Goal: Navigation & Orientation: Find specific page/section

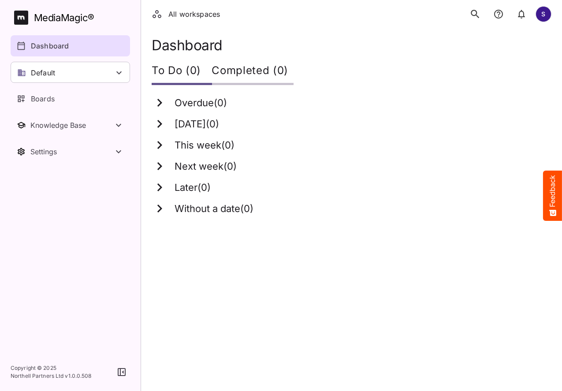
click at [499, 44] on h1 "Dashboard" at bounding box center [352, 45] width 400 height 16
click at [480, 14] on icon "search" at bounding box center [474, 13] width 11 height 11
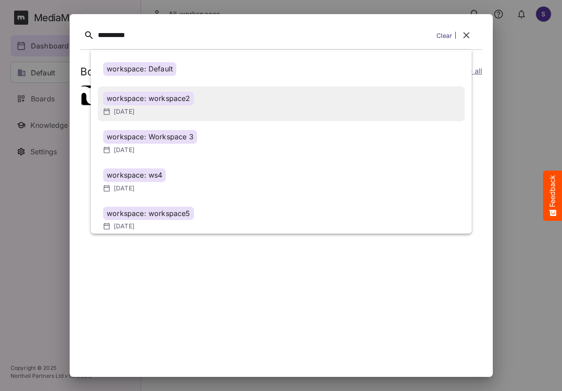
click at [167, 107] on div "[DATE]" at bounding box center [281, 111] width 356 height 9
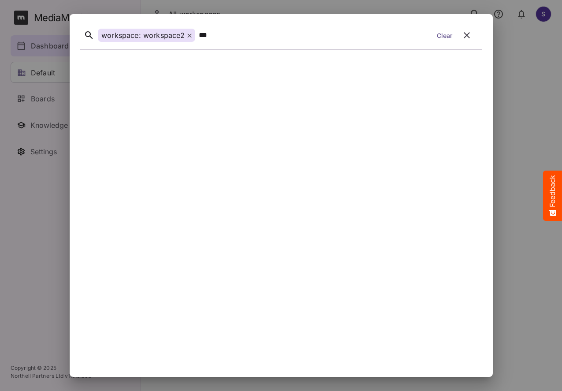
click at [466, 41] on button "button" at bounding box center [466, 35] width 21 height 21
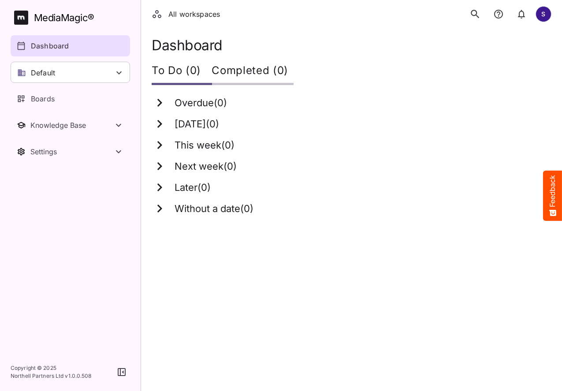
click at [476, 12] on icon "search" at bounding box center [474, 14] width 8 height 8
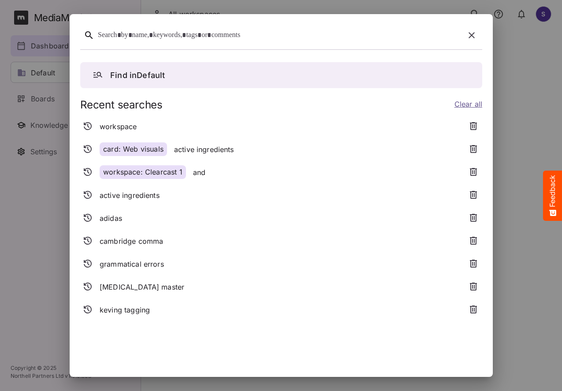
click at [466, 34] on icon "button" at bounding box center [471, 35] width 11 height 11
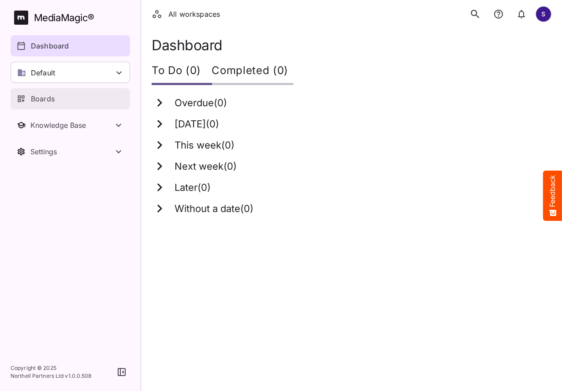
click at [34, 97] on p "Boards" at bounding box center [43, 98] width 24 height 11
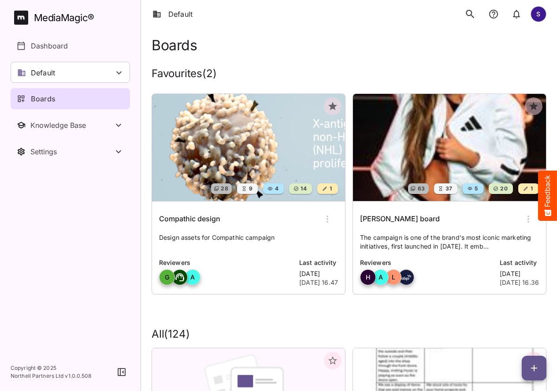
click at [466, 18] on icon "search" at bounding box center [469, 13] width 11 height 11
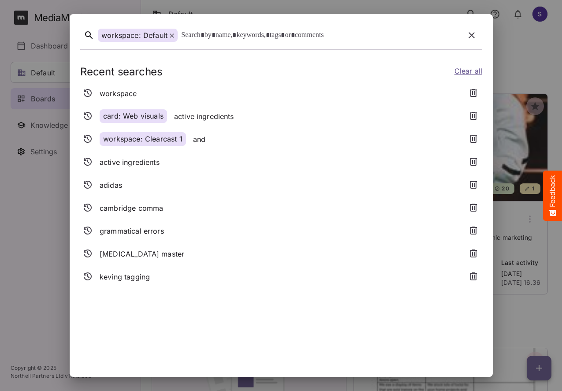
click at [170, 36] on icon at bounding box center [172, 35] width 4 height 4
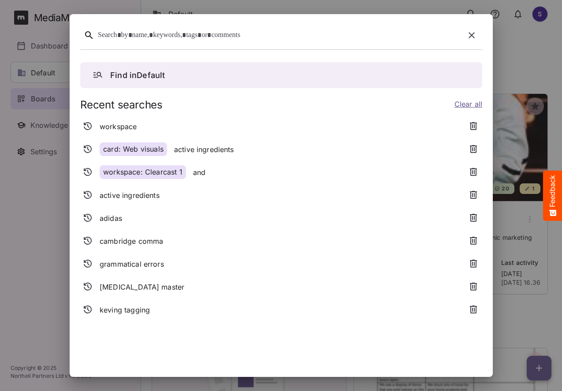
click at [466, 30] on icon "button" at bounding box center [471, 35] width 11 height 11
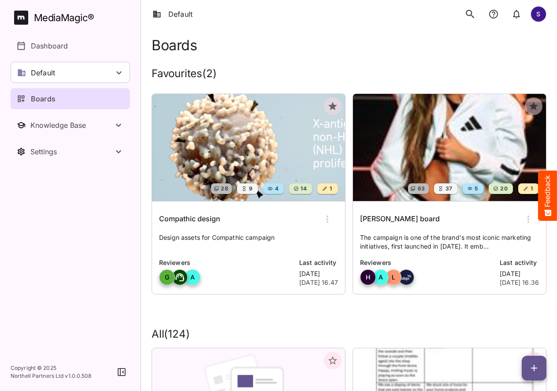
click at [245, 109] on img at bounding box center [248, 147] width 193 height 107
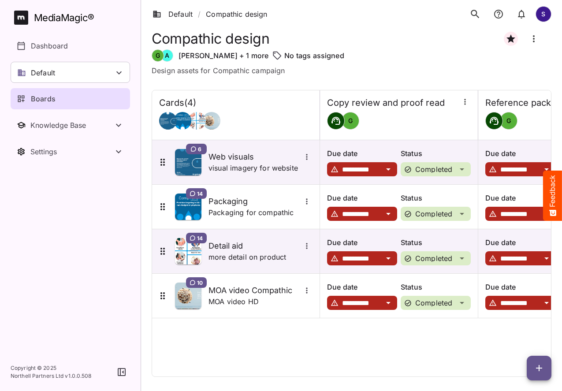
click at [475, 15] on icon "search" at bounding box center [474, 14] width 8 height 8
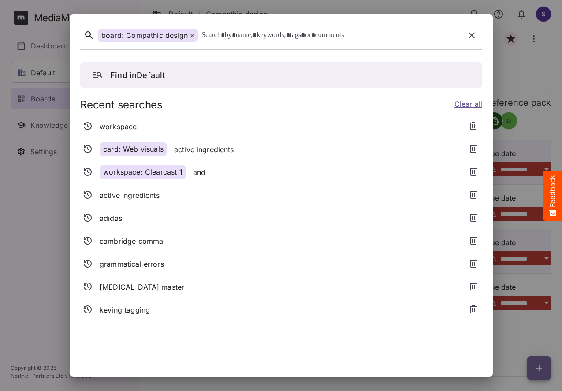
click at [468, 36] on icon "button" at bounding box center [471, 35] width 6 height 6
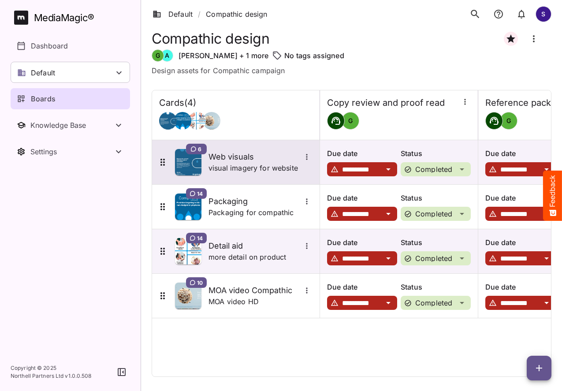
click at [228, 156] on h5 "Web visuals" at bounding box center [254, 157] width 93 height 11
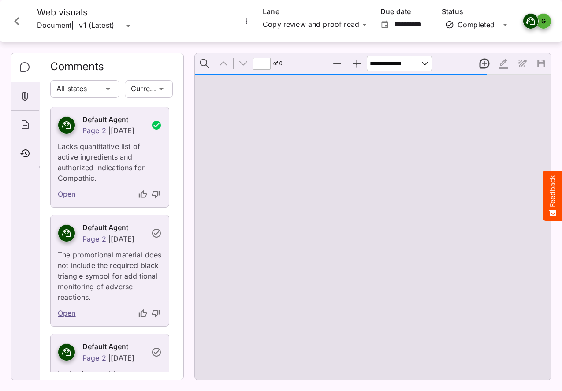
type input "*"
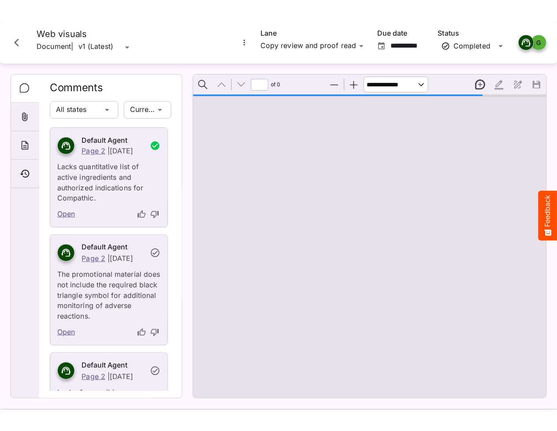
scroll to position [4, 0]
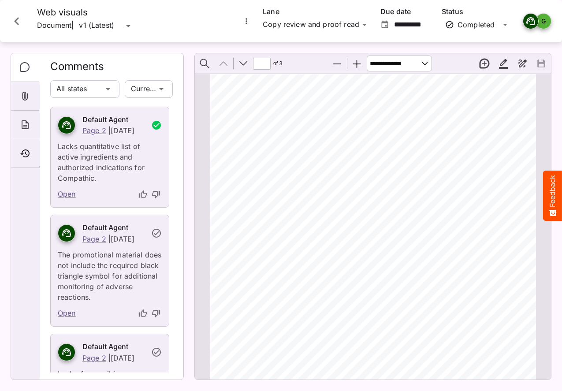
click at [24, 19] on icon "Close card" at bounding box center [17, 21] width 16 height 16
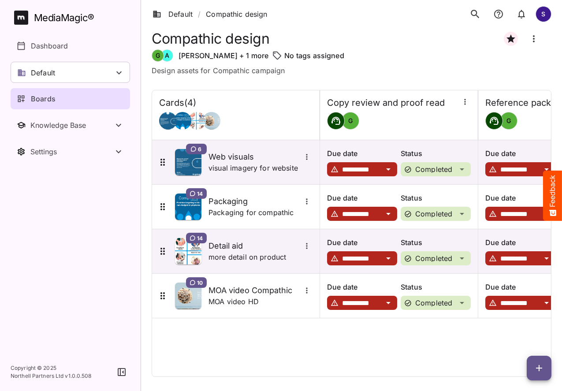
click at [475, 15] on icon "search" at bounding box center [474, 13] width 11 height 11
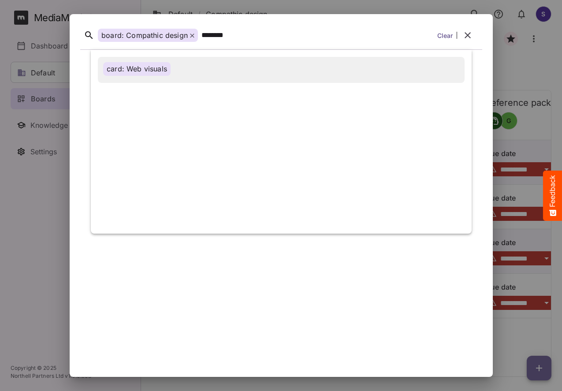
click at [139, 66] on div "card: Web visuals" at bounding box center [136, 69] width 67 height 14
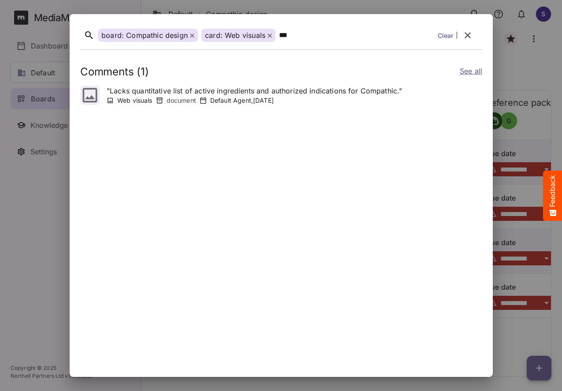
click at [190, 35] on icon at bounding box center [192, 35] width 4 height 4
click at [469, 33] on icon "button" at bounding box center [466, 35] width 6 height 6
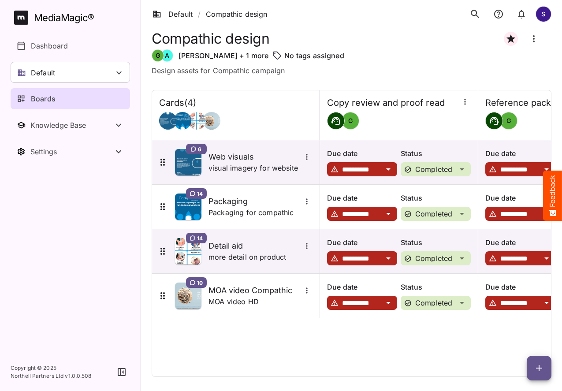
click at [474, 15] on icon "search" at bounding box center [474, 14] width 8 height 8
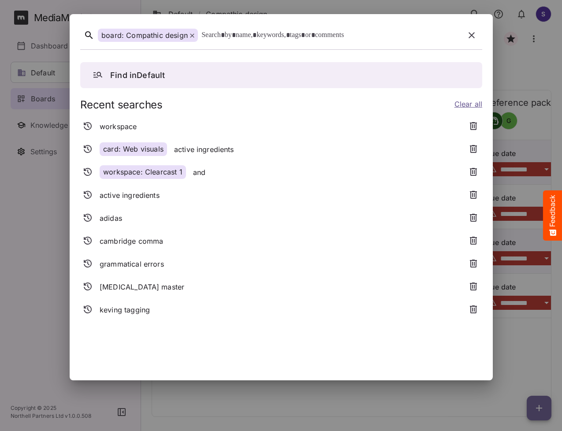
click at [191, 36] on icon at bounding box center [192, 35] width 4 height 4
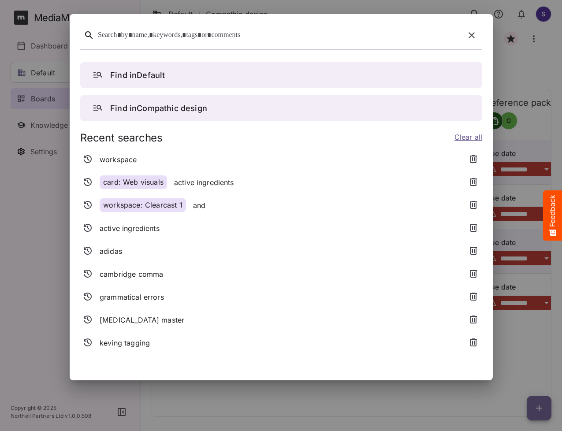
click at [171, 78] on div "Find in Default" at bounding box center [281, 75] width 377 height 12
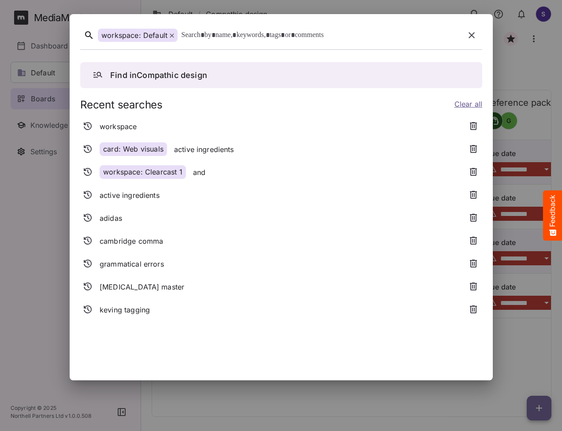
click at [173, 36] on icon at bounding box center [172, 35] width 4 height 4
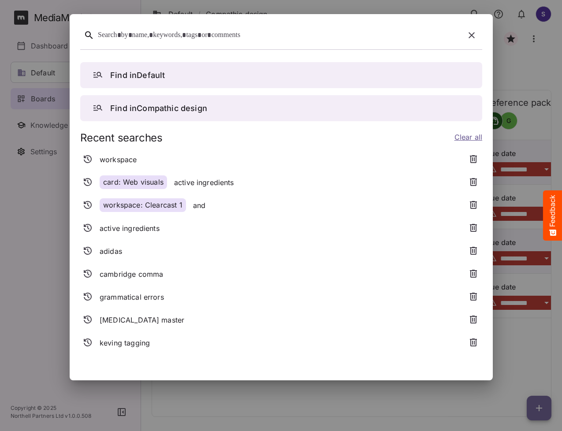
click at [167, 115] on button "Find in Compathic design" at bounding box center [281, 108] width 402 height 26
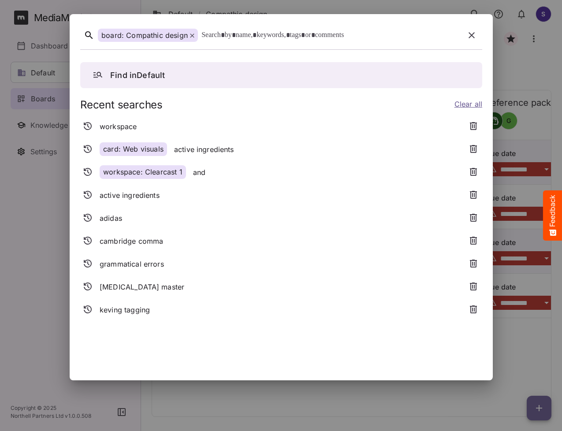
click at [190, 40] on div "board: Compathic design" at bounding box center [148, 36] width 100 height 14
click at [192, 33] on icon at bounding box center [192, 35] width 4 height 4
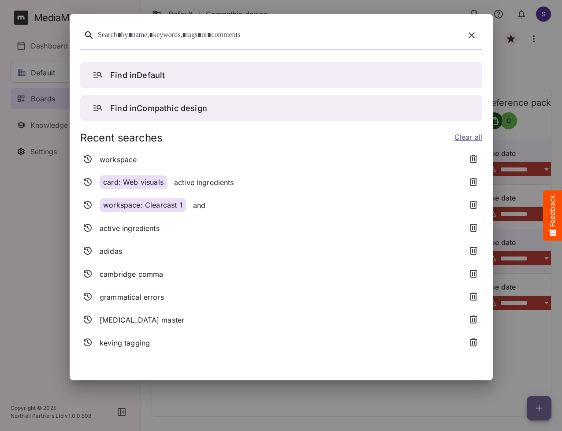
click at [112, 251] on p "adidas" at bounding box center [111, 251] width 22 height 11
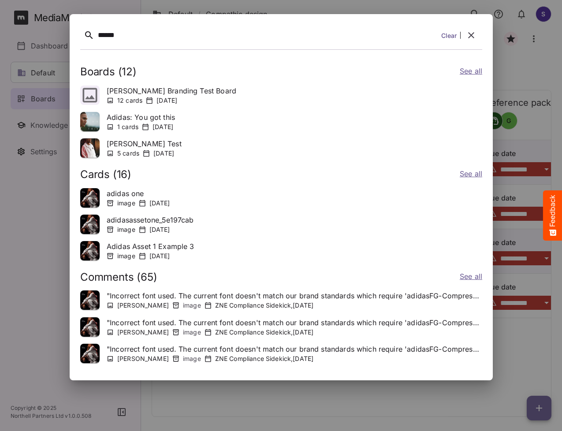
click at [478, 71] on link "See all" at bounding box center [470, 72] width 22 height 13
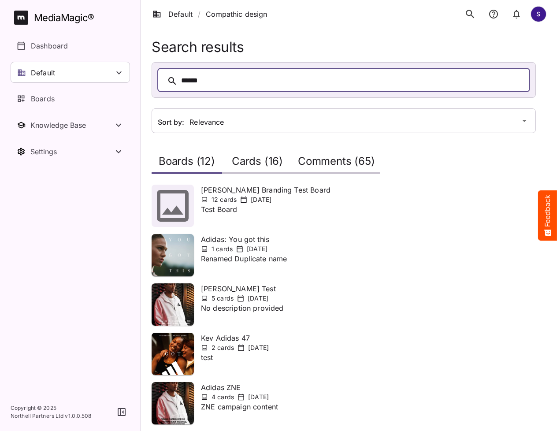
scroll to position [286, 0]
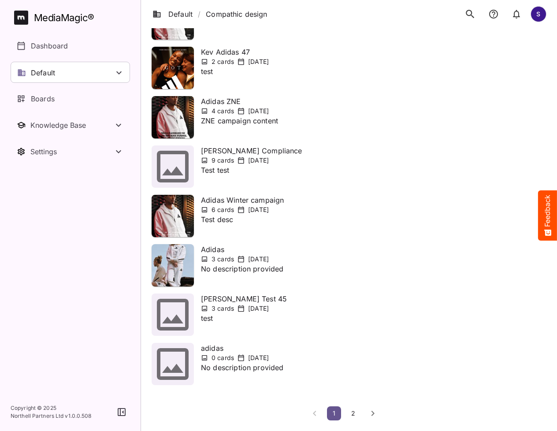
click at [353, 413] on span "2" at bounding box center [353, 412] width 9 height 7
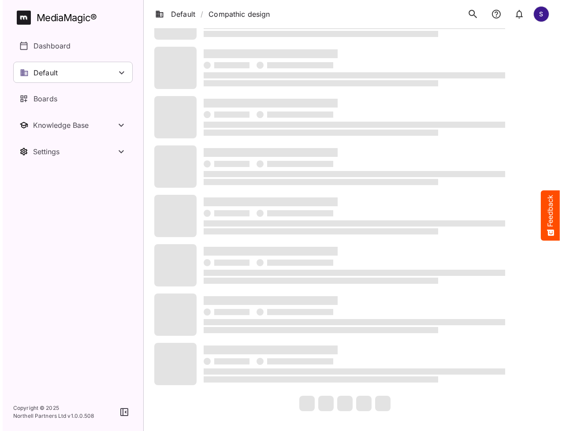
scroll to position [0, 0]
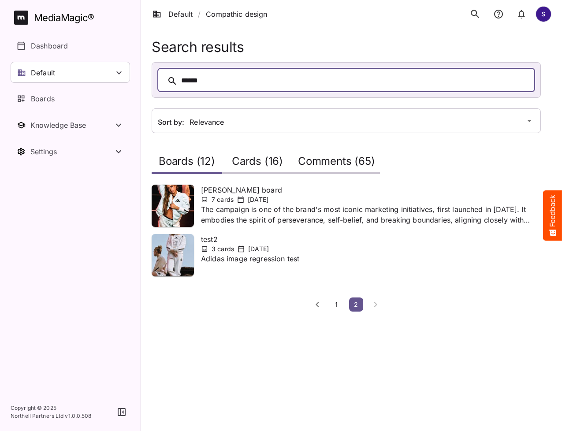
click at [338, 301] on span "1" at bounding box center [336, 303] width 9 height 7
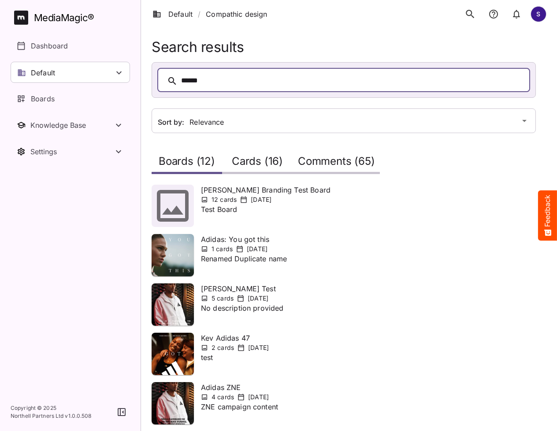
click at [270, 165] on h2 "Cards (16)" at bounding box center [257, 163] width 51 height 16
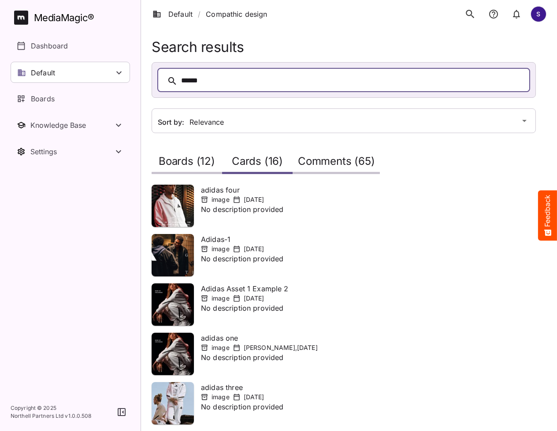
click at [322, 162] on h2 "Comments (65)" at bounding box center [336, 163] width 77 height 16
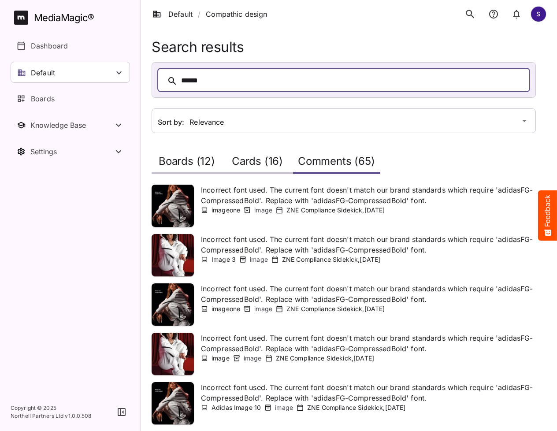
click at [275, 161] on h2 "Cards (16)" at bounding box center [257, 163] width 51 height 16
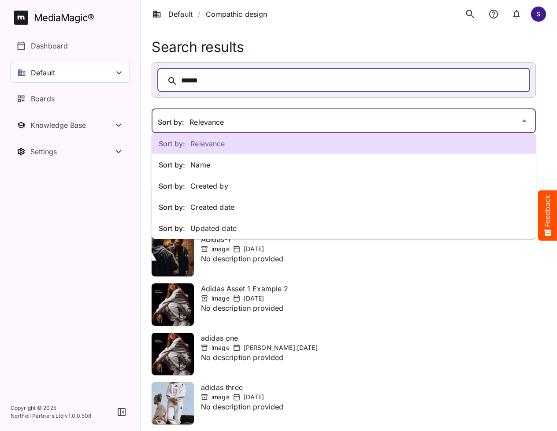
click at [303, 121] on div "Sort by: Relevance Sort by: Name Sort by: Created by Sort by: Created date Sort…" at bounding box center [278, 353] width 557 height 706
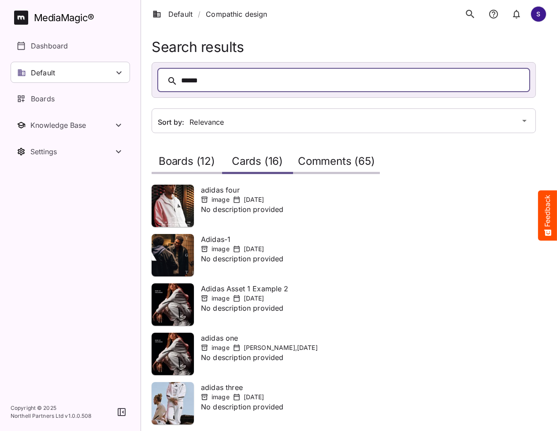
click at [337, 157] on h2 "Comments (65)" at bounding box center [336, 163] width 77 height 16
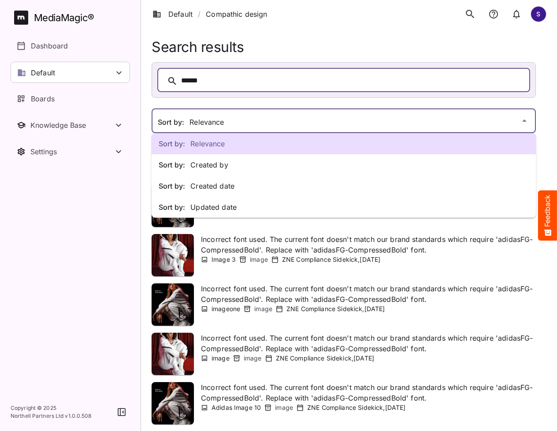
click at [284, 116] on div "Sort by: Relevance Sort by: Created by Sort by: Created date Sort by: Updated d…" at bounding box center [278, 353] width 557 height 706
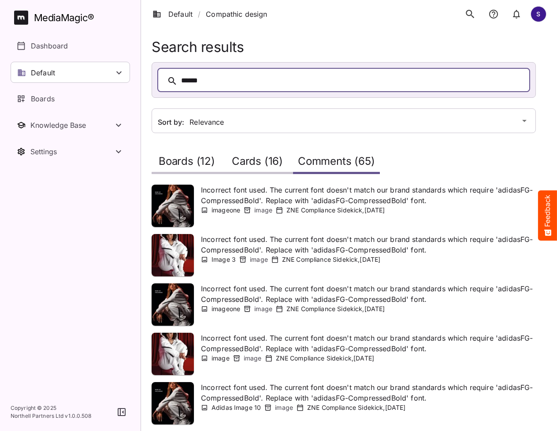
click at [255, 156] on h2 "Cards (16)" at bounding box center [257, 163] width 51 height 16
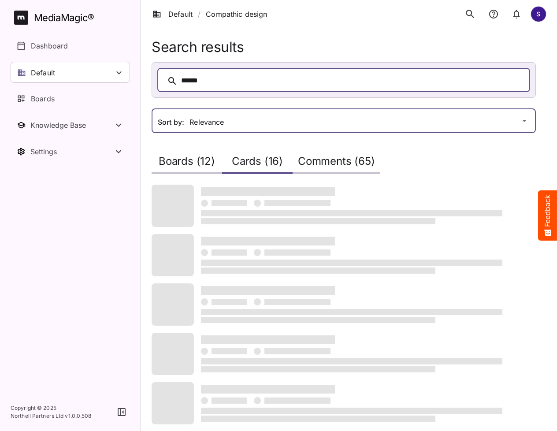
click at [253, 122] on div "Default / Compathic design S MediaMagic ® Dashboard Default [PERSON_NAME] Basic…" at bounding box center [278, 366] width 557 height 732
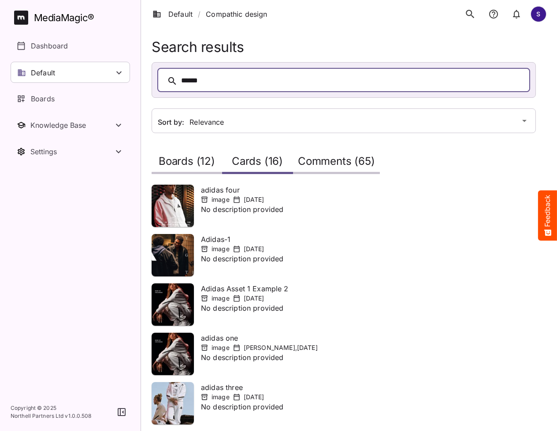
click at [185, 172] on div "Boards (12)" at bounding box center [187, 161] width 70 height 25
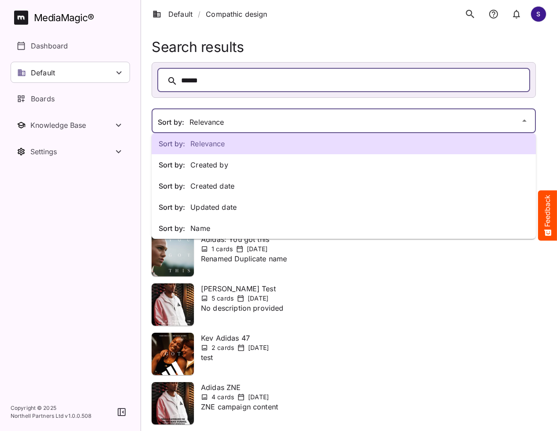
click at [241, 121] on div "Sort by: Relevance Sort by: Created by Sort by: Created date Sort by: Updated d…" at bounding box center [278, 353] width 557 height 706
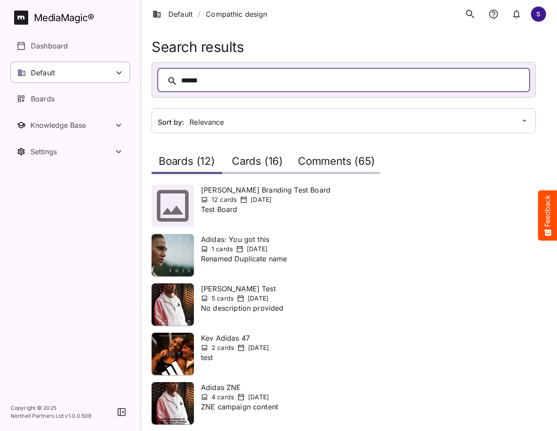
drag, startPoint x: 298, startPoint y: 75, endPoint x: 126, endPoint y: 75, distance: 171.8
click at [126, 75] on div "Default / Compathic design S MediaMagic ® Dashboard Default [PERSON_NAME] Basic…" at bounding box center [278, 353] width 557 height 706
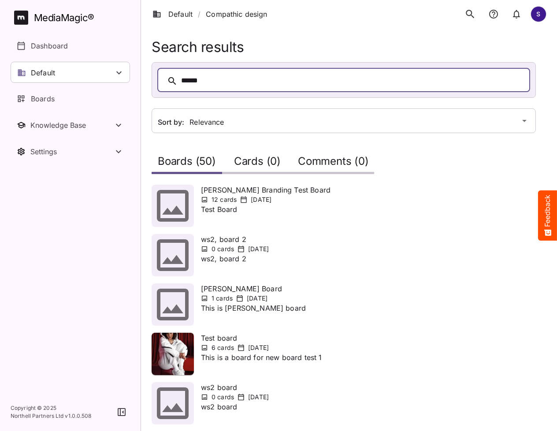
click at [469, 13] on icon "search" at bounding box center [469, 13] width 11 height 11
